Goal: Task Accomplishment & Management: Use online tool/utility

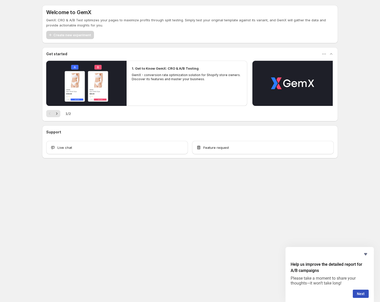
click at [192, 191] on body "Welcome to GemX GemX: CRO & A/B Test optimizes your pages to maximize profits t…" at bounding box center [190, 151] width 380 height 302
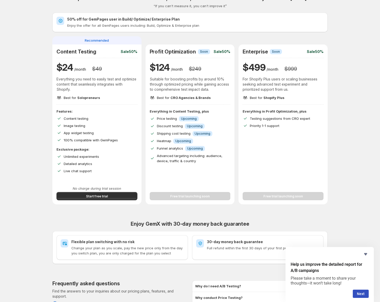
scroll to position [14, 0]
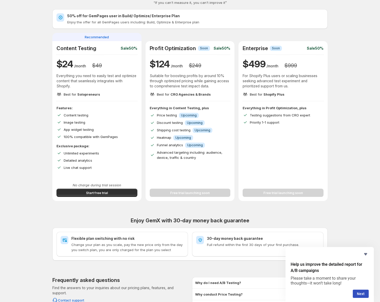
click at [86, 49] on h2 "Content Testing" at bounding box center [77, 48] width 40 height 6
click at [71, 79] on p "Everything you need to easily test and optimize content that seamlessly integra…" at bounding box center [97, 80] width 81 height 15
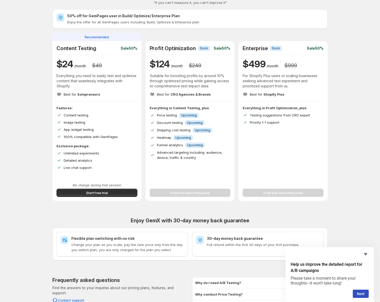
click at [78, 112] on div "Features: Content testing Image testing App widget testing 100% compatible with…" at bounding box center [97, 122] width 81 height 34
click at [78, 121] on span "Image testing" at bounding box center [75, 122] width 22 height 4
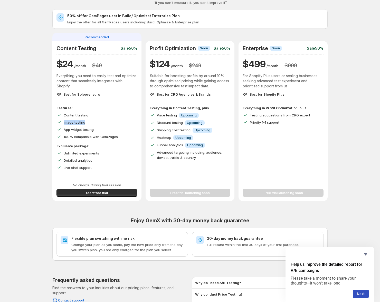
click at [78, 121] on span "Image testing" at bounding box center [75, 122] width 22 height 4
click at [78, 129] on span "App widget testing" at bounding box center [79, 129] width 30 height 4
click at [94, 159] on div "Detailed analytics" at bounding box center [101, 160] width 74 height 5
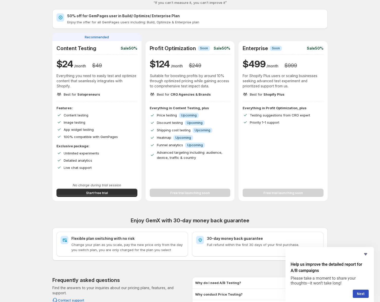
click at [94, 159] on div "Detailed analytics" at bounding box center [101, 160] width 74 height 5
click at [168, 83] on p "Suitable for boosting profits by around 10% through optimized pricing while gai…" at bounding box center [190, 80] width 81 height 15
drag, startPoint x: 168, startPoint y: 83, endPoint x: 126, endPoint y: 91, distance: 43.5
click at [168, 83] on p "Suitable for boosting profits by around 10% through optimized pricing while gai…" at bounding box center [190, 80] width 81 height 15
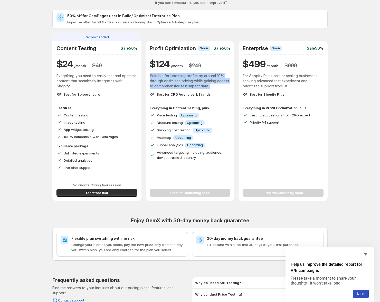
scroll to position [87, 0]
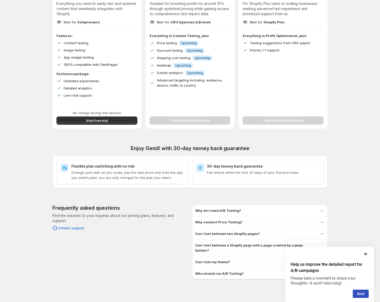
click at [243, 235] on h3 "Can I test between two Shopify pages?" at bounding box center [227, 233] width 65 height 5
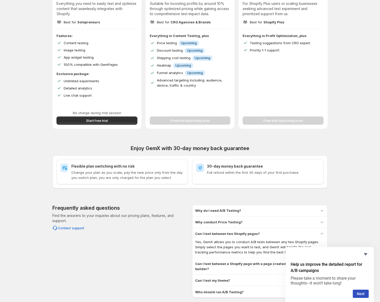
scroll to position [105, 0]
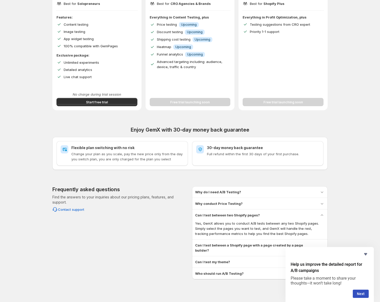
click at [231, 244] on h3 "Can I test between a Shopify page with a page created by a page builder?" at bounding box center [255, 248] width 120 height 10
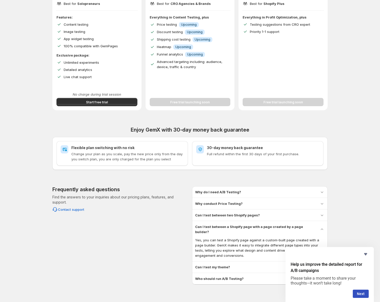
scroll to position [110, 0]
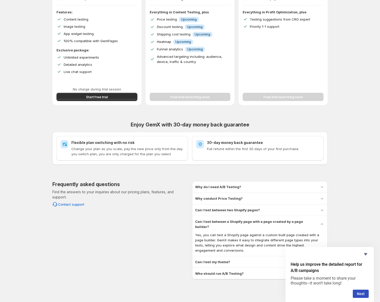
click at [209, 259] on h3 "Can I test my theme?" at bounding box center [212, 261] width 35 height 5
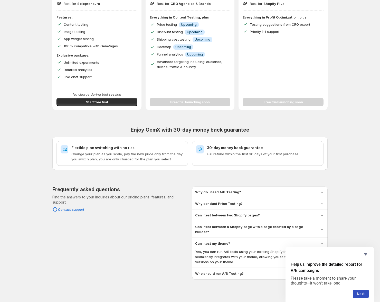
drag, startPoint x: 212, startPoint y: 267, endPoint x: 209, endPoint y: 267, distance: 3.6
click at [212, 271] on h3 "Who should run A/B Testing?" at bounding box center [219, 273] width 49 height 5
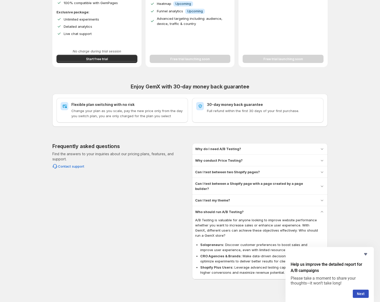
scroll to position [0, 0]
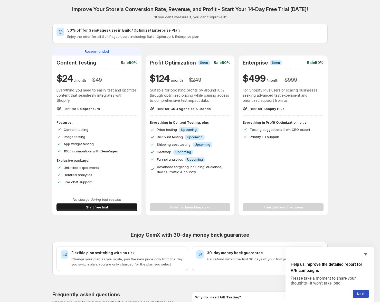
click at [99, 206] on span "Start free trial" at bounding box center [97, 207] width 22 height 5
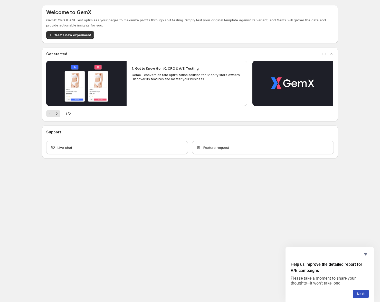
click at [134, 178] on div "Welcome to GemX GemX: CRO & A/B Test optimizes your pages to maximize profits t…" at bounding box center [190, 93] width 308 height 186
click at [165, 38] on div "Create new experiment" at bounding box center [190, 35] width 288 height 8
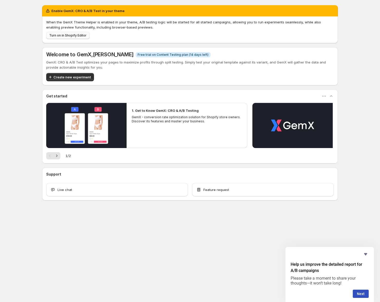
click at [66, 36] on span "Turn on in Shopify Editor" at bounding box center [67, 35] width 37 height 4
click at [63, 75] on span "Create new experiment" at bounding box center [72, 77] width 38 height 5
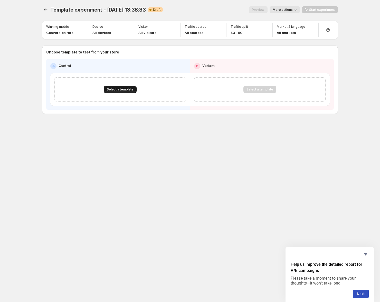
click at [120, 91] on span "Select a template" at bounding box center [120, 89] width 27 height 4
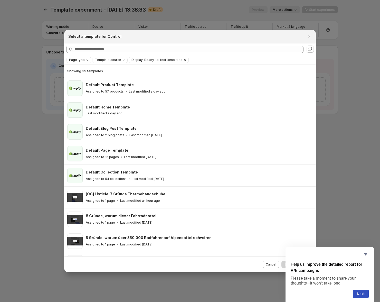
click at [85, 55] on div "Page type Template source Display: Ready-to-test templates Clear all" at bounding box center [190, 59] width 252 height 9
drag, startPoint x: 86, startPoint y: 58, endPoint x: 90, endPoint y: 61, distance: 5.2
click at [86, 58] on icon "Page type" at bounding box center [87, 60] width 4 height 4
click at [107, 56] on div "Page type Template source Display: Ready-to-test templates Clear all" at bounding box center [190, 59] width 252 height 9
click at [108, 59] on span "Template source" at bounding box center [108, 60] width 26 height 4
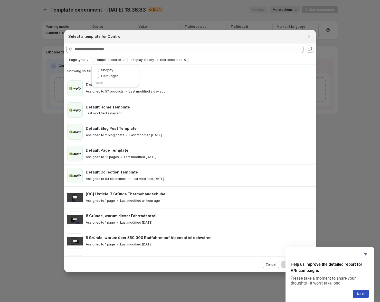
click at [108, 59] on span "Template source" at bounding box center [108, 60] width 26 height 4
click at [96, 60] on span "Template source" at bounding box center [108, 60] width 26 height 4
click at [101, 75] on span "GemPages" at bounding box center [109, 76] width 17 height 4
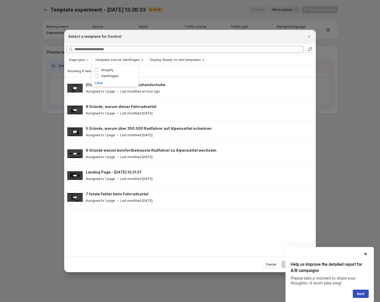
click at [144, 243] on div "Showing 6 templates [OG] Listicle: 7 Gründe Thermohandschuhe Assigned to 1 page…" at bounding box center [190, 161] width 252 height 192
click at [78, 61] on span "Page type" at bounding box center [77, 60] width 16 height 4
drag, startPoint x: 366, startPoint y: 253, endPoint x: 359, endPoint y: 257, distance: 7.8
click at [366, 253] on icon "Hide survey" at bounding box center [366, 254] width 6 height 6
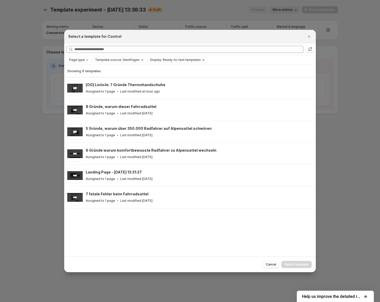
click at [165, 60] on span "Display: Ready-to-test templates" at bounding box center [175, 60] width 51 height 4
click at [172, 68] on span "Ready-to-test templates" at bounding box center [172, 70] width 39 height 4
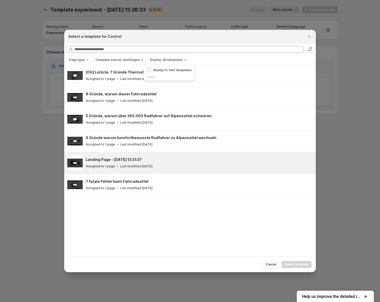
drag, startPoint x: 164, startPoint y: 221, endPoint x: 154, endPoint y: 155, distance: 66.0
click at [163, 222] on div "[OG] Listicle: 7 Gründe Thermohandschuhe Assigned to 1 page Last modified an ho…" at bounding box center [190, 161] width 252 height 192
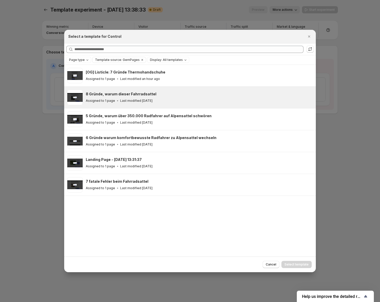
click at [123, 96] on h3 "8 Gründe, warum dieser Fahrradsattel" at bounding box center [121, 94] width 71 height 5
drag, startPoint x: 357, startPoint y: 143, endPoint x: 334, endPoint y: 145, distance: 23.0
click at [356, 143] on div at bounding box center [190, 151] width 380 height 302
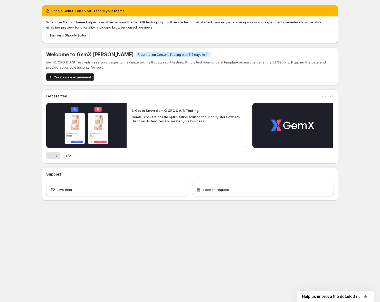
click at [75, 78] on span "Create new experiment" at bounding box center [72, 77] width 38 height 5
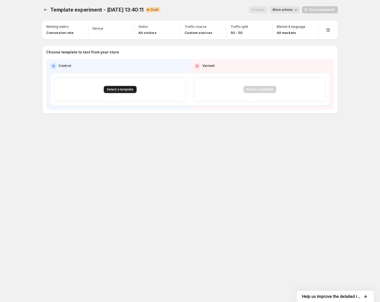
click at [117, 90] on span "Select a template" at bounding box center [120, 89] width 27 height 4
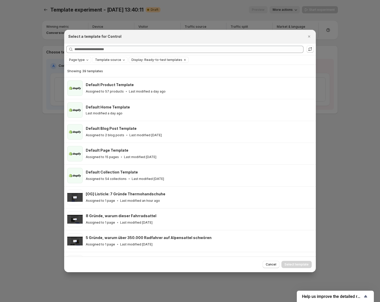
click at [89, 64] on div "Page type Template source Display: Ready-to-test templates Clear all" at bounding box center [190, 59] width 252 height 9
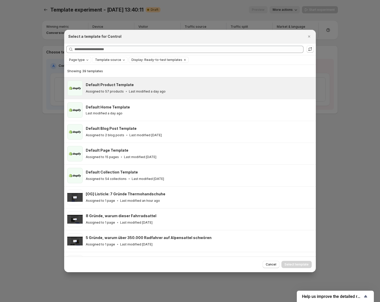
click at [145, 86] on div "Default Product Template" at bounding box center [199, 84] width 226 height 5
click at [294, 266] on span "Select template" at bounding box center [297, 264] width 24 height 4
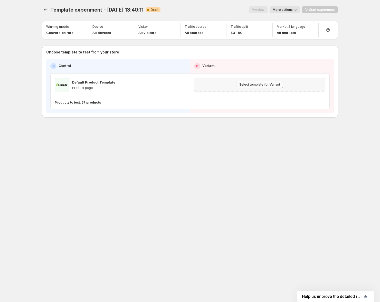
click at [244, 85] on span "Select template for Variant" at bounding box center [260, 85] width 41 height 4
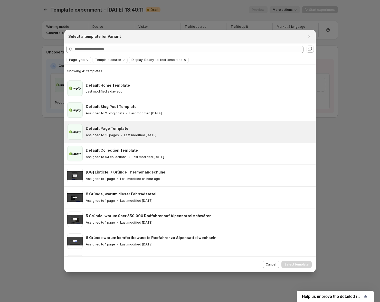
drag, startPoint x: 127, startPoint y: 130, endPoint x: 132, endPoint y: 133, distance: 5.6
click at [127, 130] on div "Default Page Template" at bounding box center [199, 128] width 226 height 5
drag, startPoint x: 293, startPoint y: 261, endPoint x: 294, endPoint y: 265, distance: 4.5
click at [293, 261] on button "Select template" at bounding box center [297, 264] width 30 height 7
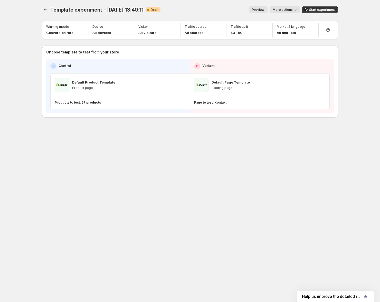
click at [283, 10] on span "More actions" at bounding box center [283, 10] width 20 height 4
drag, startPoint x: 136, startPoint y: 177, endPoint x: 134, endPoint y: 126, distance: 50.9
click at [136, 172] on div "Template experiment - [DATE] 13:40:11. This page is ready Template experiment -…" at bounding box center [190, 151] width 308 height 302
drag, startPoint x: 203, startPoint y: 154, endPoint x: 188, endPoint y: 152, distance: 15.3
click at [200, 154] on div "Template experiment - [DATE] 13:40:11. This page is ready Template experiment -…" at bounding box center [190, 151] width 308 height 302
